Goal: Find contact information: Obtain details needed to contact an individual or organization

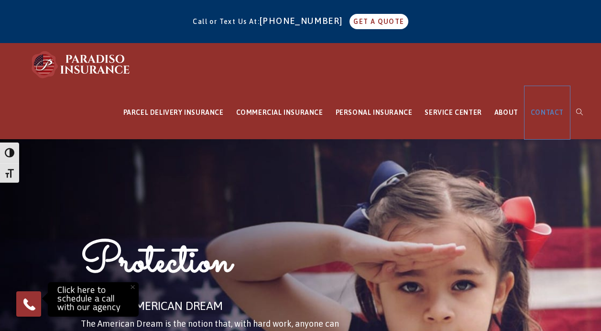
click at [552, 110] on span "CONTACT" at bounding box center [547, 113] width 33 height 8
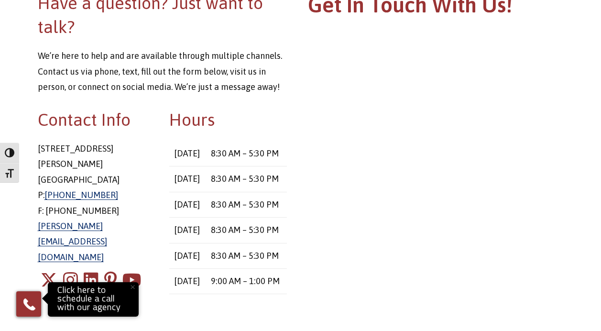
scroll to position [197, 0]
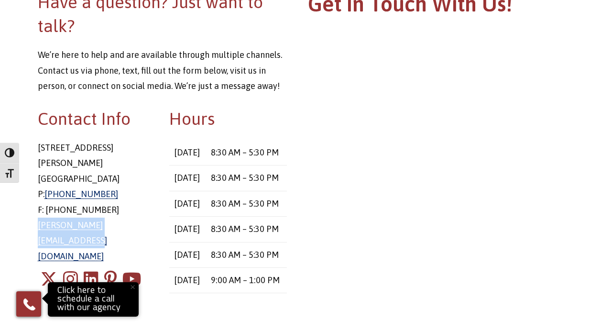
drag, startPoint x: 160, startPoint y: 210, endPoint x: 33, endPoint y: 211, distance: 127.7
click at [33, 211] on div "Contact Info [STREET_ADDRESS][PERSON_NAME] P: [PHONE_NUMBER] F: [PHONE_NUMBER] …" at bounding box center [97, 210] width 132 height 207
copy link "chris@paradisoinsurance.com"
click at [94, 269] on icon "LinkedIn" at bounding box center [91, 277] width 15 height 17
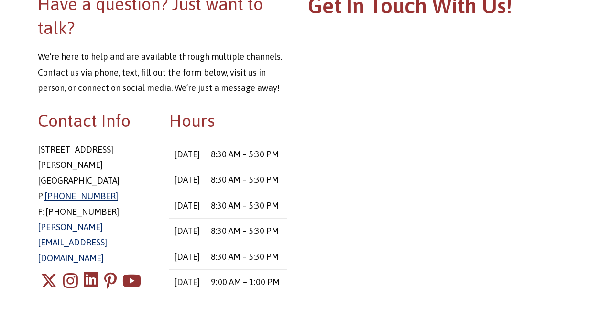
scroll to position [244, 0]
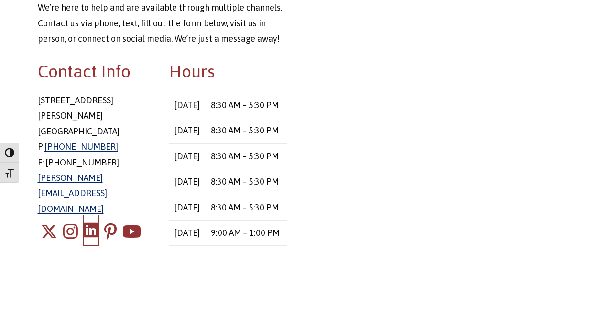
click at [90, 222] on icon "LinkedIn" at bounding box center [91, 230] width 15 height 17
